Goal: Information Seeking & Learning: Learn about a topic

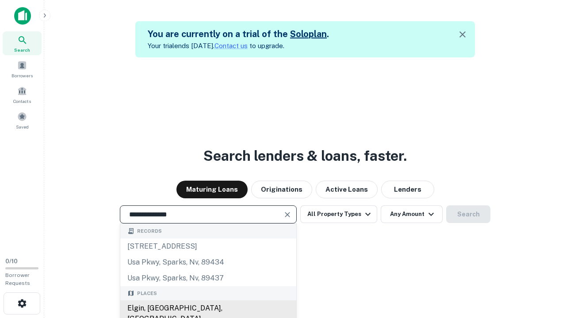
click at [208, 308] on div "Elgin, [GEOGRAPHIC_DATA], [GEOGRAPHIC_DATA]" at bounding box center [208, 313] width 176 height 27
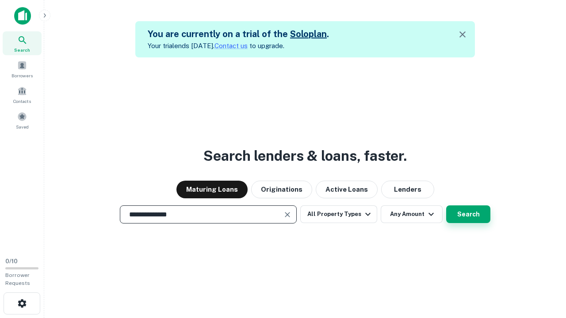
type input "**********"
click at [468, 214] on button "Search" at bounding box center [468, 214] width 44 height 18
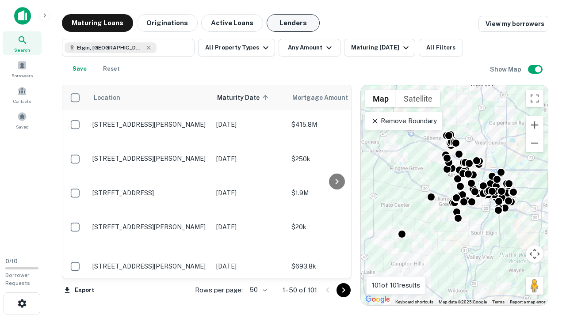
click at [293, 23] on button "Lenders" at bounding box center [292, 23] width 53 height 18
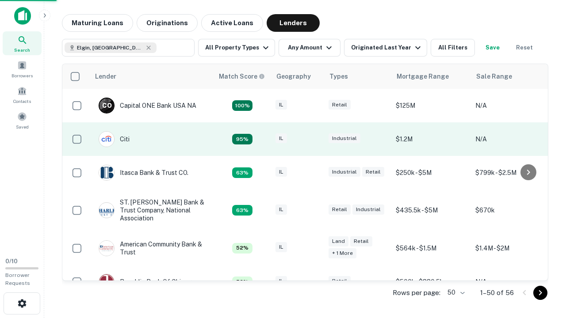
click at [314, 139] on div "IL" at bounding box center [297, 139] width 44 height 12
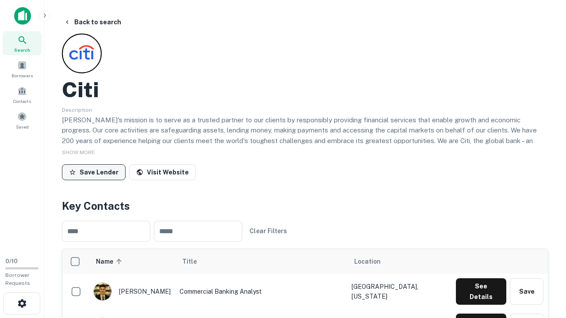
click at [94, 172] on button "Save Lender" at bounding box center [94, 172] width 64 height 16
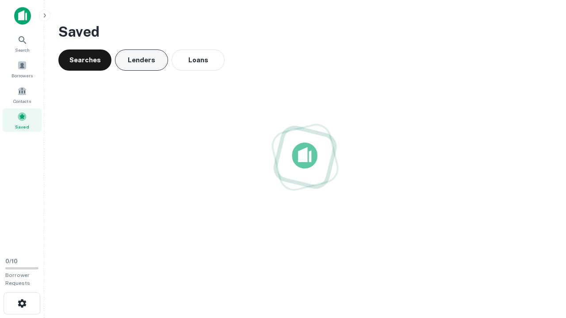
click at [141, 60] on button "Lenders" at bounding box center [141, 59] width 53 height 21
